Goal: Obtain resource: Obtain resource

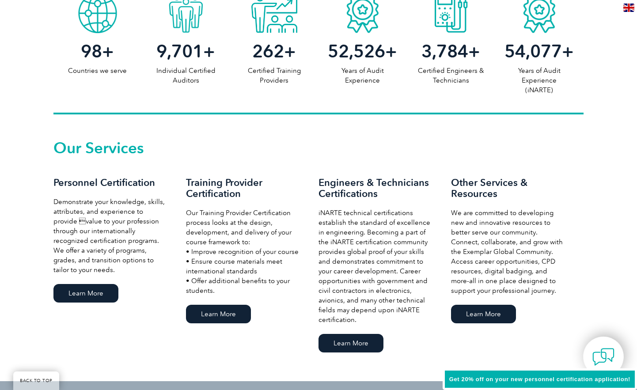
scroll to position [504, 0]
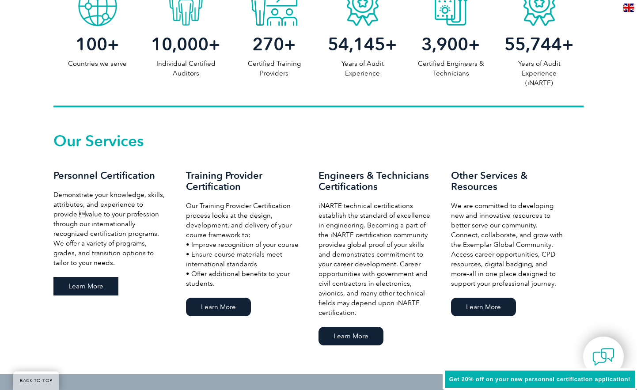
click at [103, 286] on link "Learn More" at bounding box center [85, 286] width 65 height 19
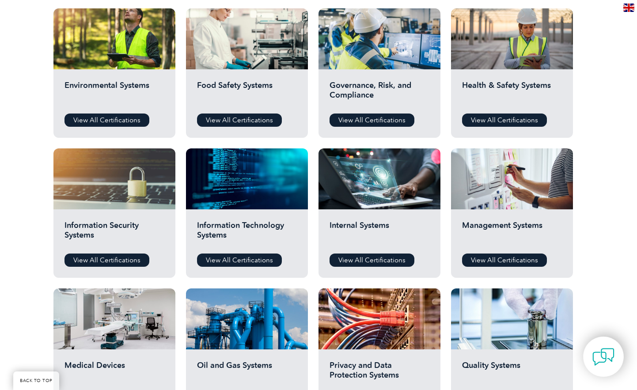
scroll to position [326, 0]
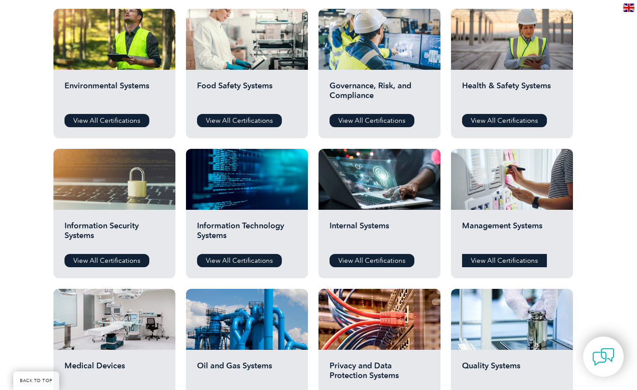
click at [502, 260] on link "View All Certifications" at bounding box center [504, 260] width 85 height 13
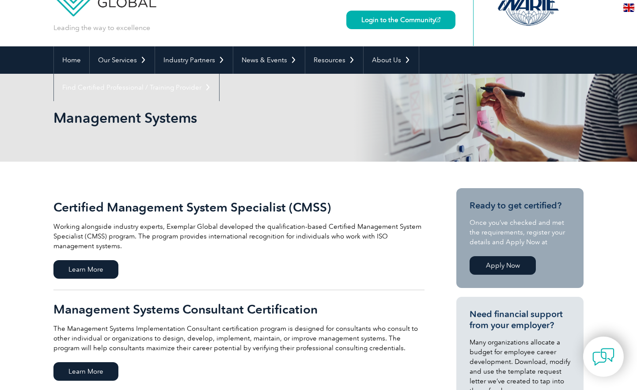
scroll to position [41, 0]
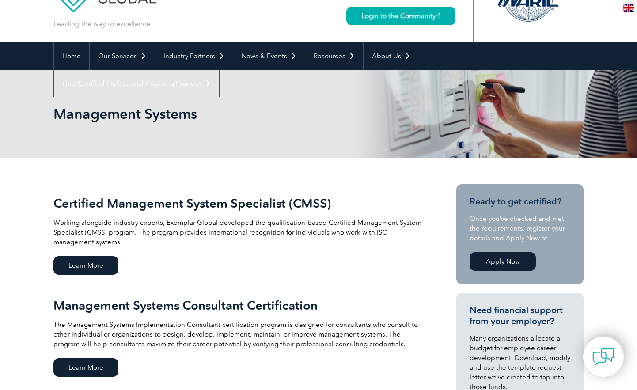
click at [491, 265] on link "Apply Now" at bounding box center [503, 261] width 66 height 19
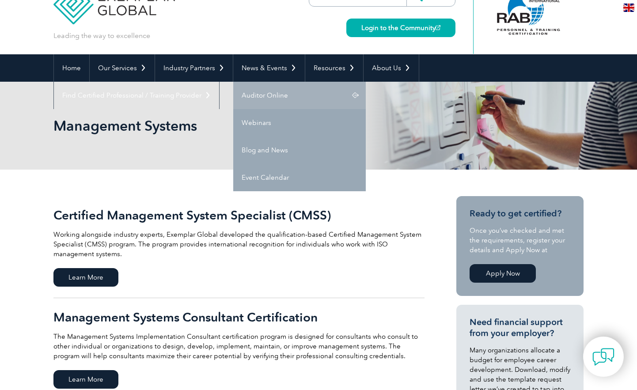
scroll to position [30, 0]
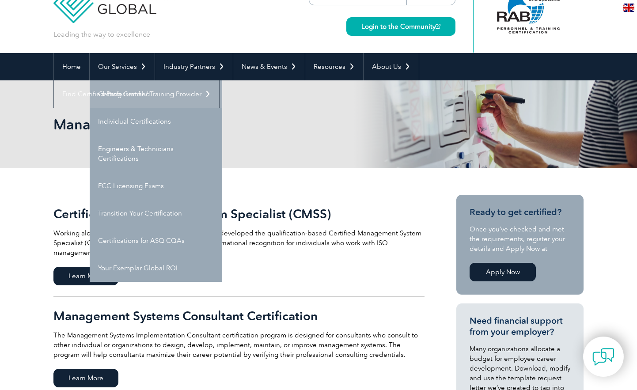
click at [134, 103] on link "Getting Certified" at bounding box center [156, 93] width 133 height 27
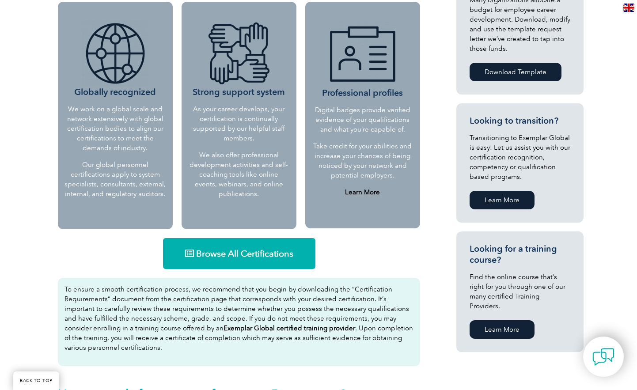
scroll to position [385, 0]
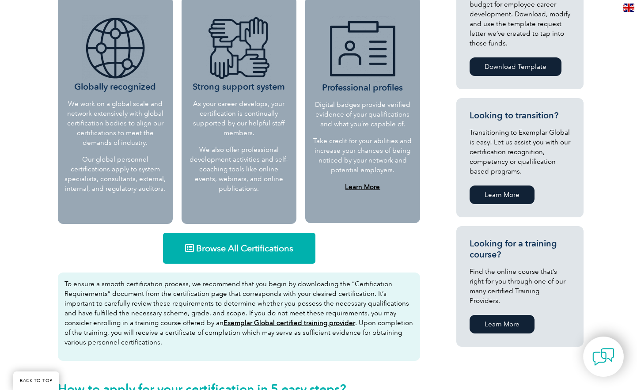
click at [249, 255] on link "Browse All Certifications" at bounding box center [239, 248] width 153 height 31
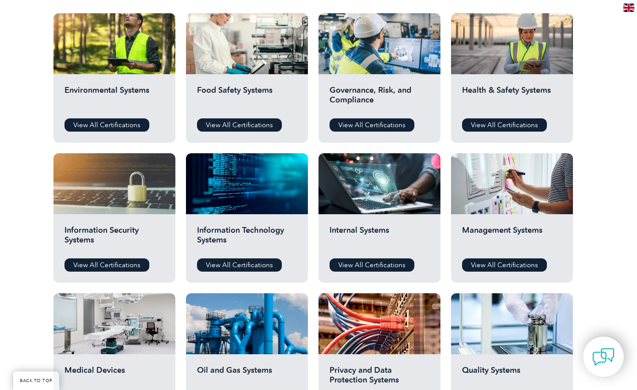
scroll to position [322, 0]
click at [492, 262] on link "View All Certifications" at bounding box center [504, 265] width 85 height 13
click at [107, 122] on link "View All Certifications" at bounding box center [107, 124] width 85 height 13
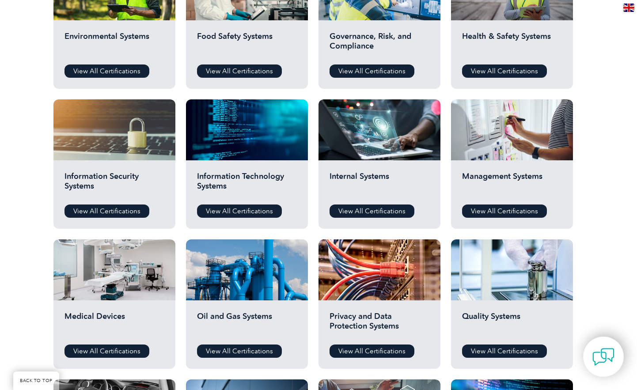
scroll to position [375, 0]
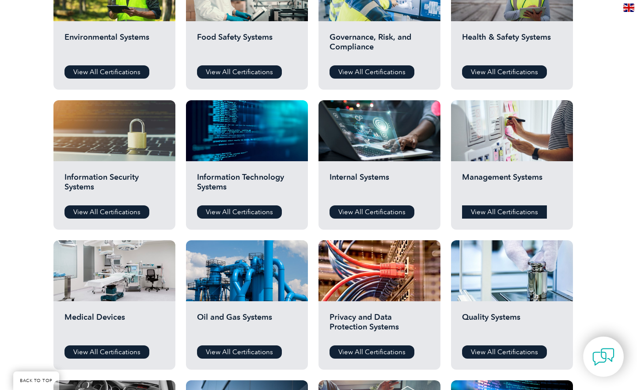
click at [483, 211] on link "View All Certifications" at bounding box center [504, 212] width 85 height 13
click at [126, 67] on link "View All Certifications" at bounding box center [107, 71] width 85 height 13
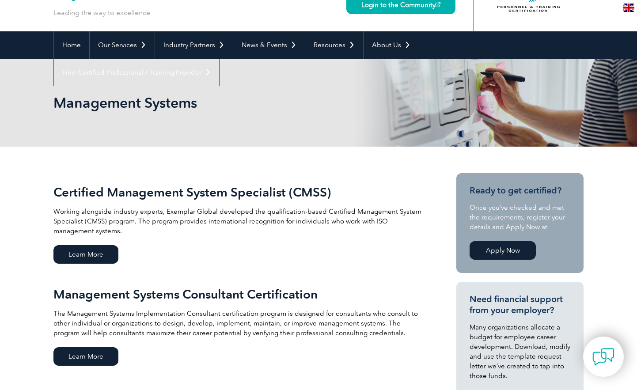
scroll to position [52, 0]
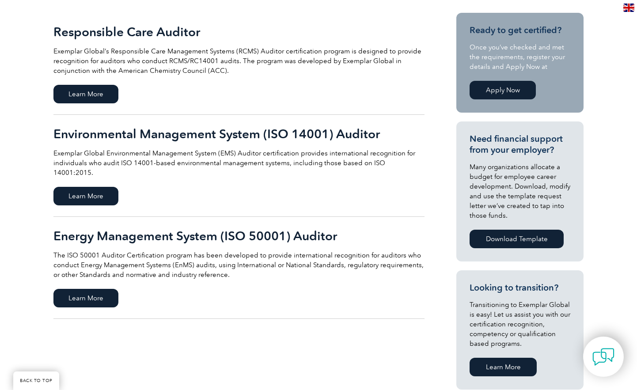
scroll to position [211, 0]
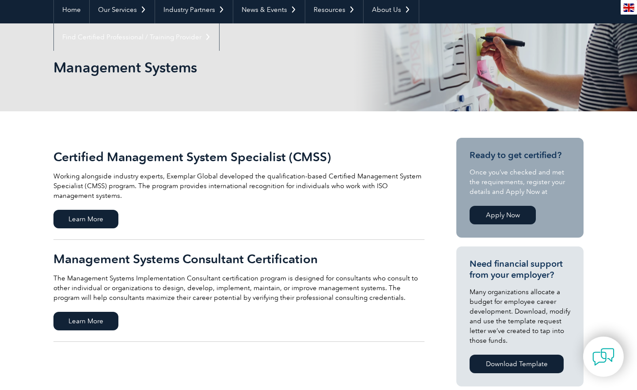
scroll to position [100, 0]
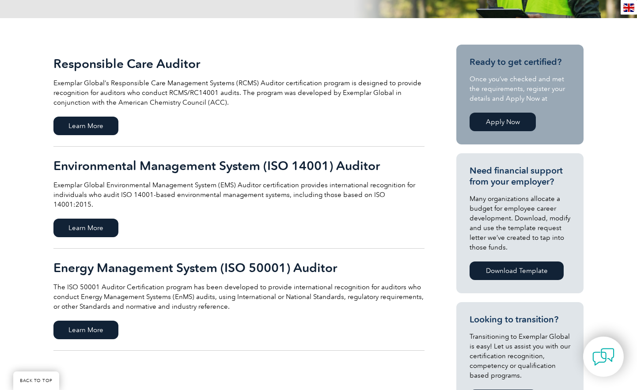
scroll to position [180, 0]
click at [94, 219] on span "Learn More" at bounding box center [85, 228] width 65 height 19
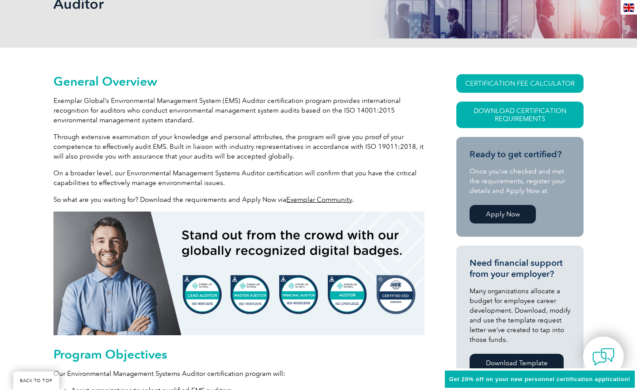
scroll to position [168, 0]
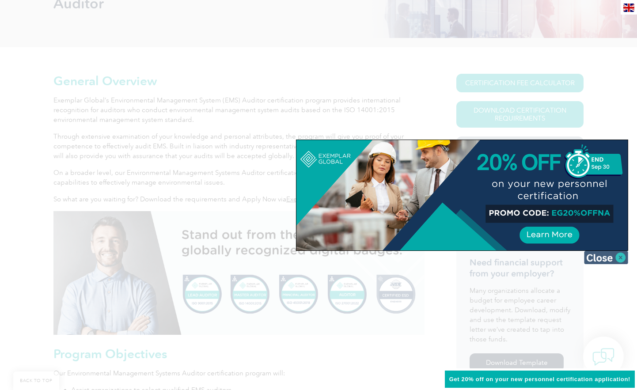
click at [601, 259] on img at bounding box center [606, 257] width 44 height 13
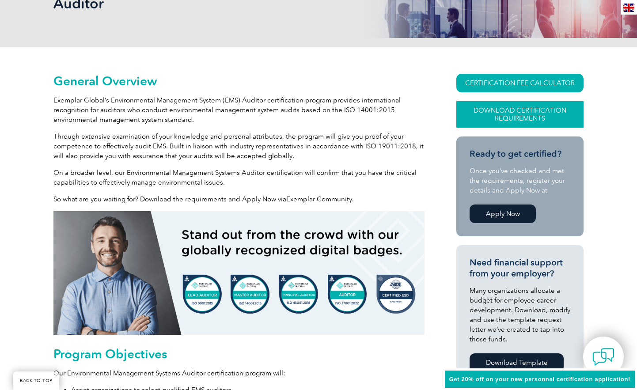
click at [526, 111] on link "Download Certification Requirements" at bounding box center [520, 114] width 127 height 27
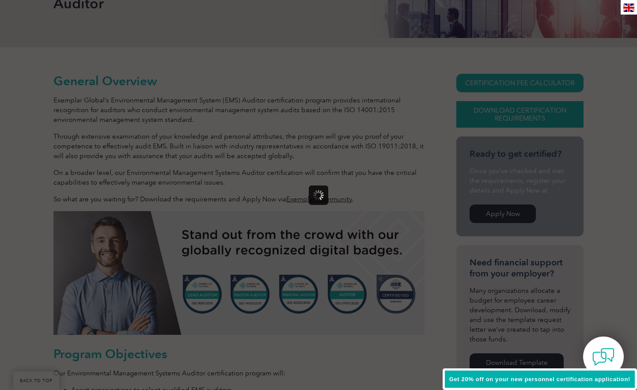
scroll to position [0, 0]
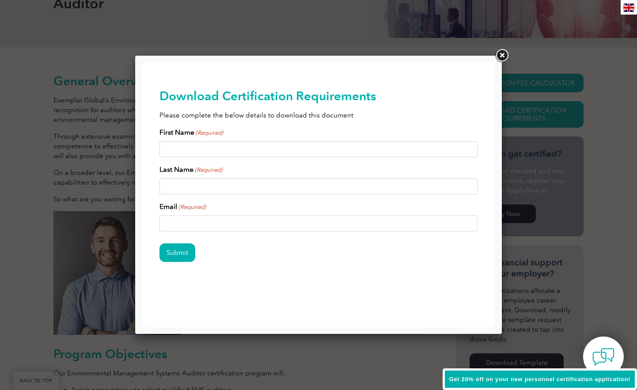
click at [499, 55] on link at bounding box center [502, 56] width 16 height 16
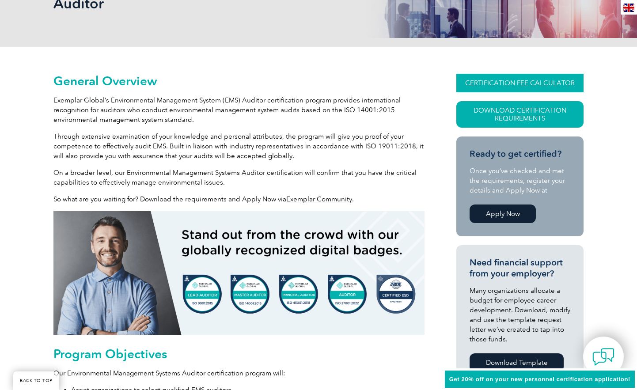
click at [518, 80] on link "CERTIFICATION FEE CALCULATOR" at bounding box center [520, 83] width 127 height 19
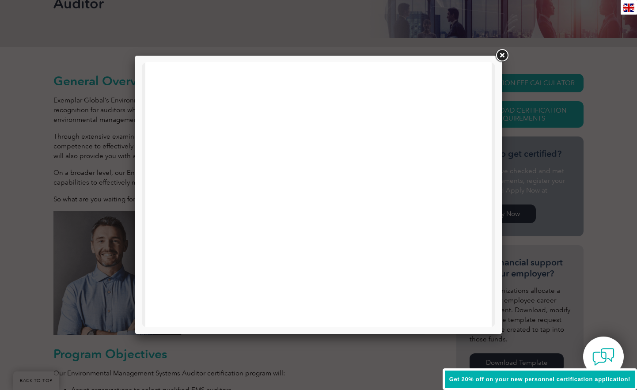
scroll to position [156, 0]
click at [508, 55] on link at bounding box center [502, 56] width 16 height 16
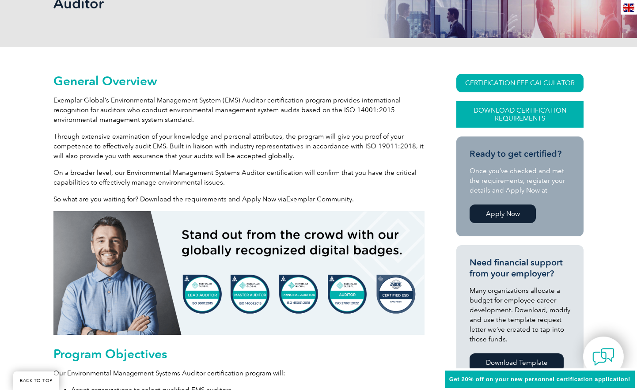
click at [519, 108] on link "Download Certification Requirements" at bounding box center [520, 114] width 127 height 27
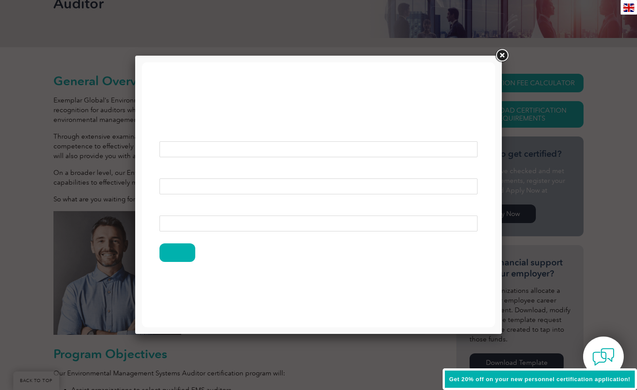
scroll to position [0, 0]
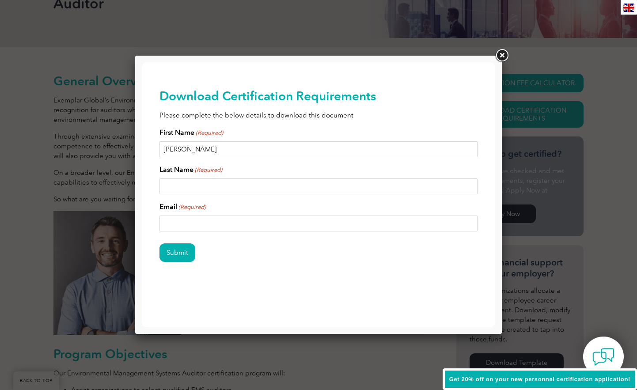
type input "Michael"
type input "Martiin"
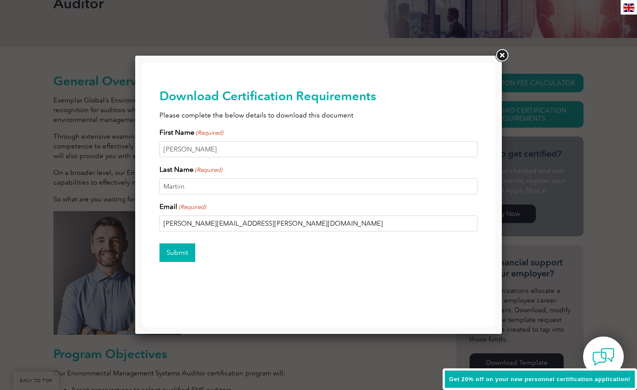
type input "m.martin@patrick.com.au"
click at [184, 252] on input "Submit" at bounding box center [178, 253] width 36 height 19
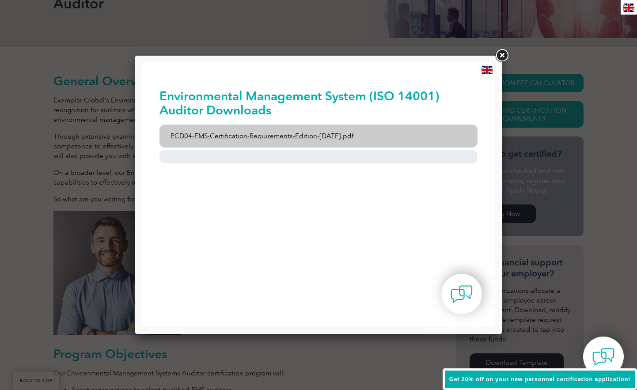
click at [305, 134] on link "PCD04-EMS-Certification-Requirements-Edition-2-April-2022.pdf" at bounding box center [319, 136] width 318 height 23
